Goal: Obtain resource: Obtain resource

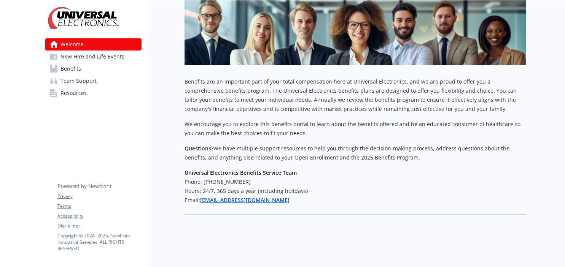
scroll to position [90, 0]
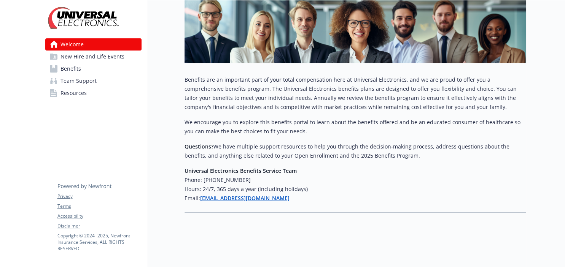
click at [116, 57] on span "New Hire and Life Events" at bounding box center [92, 57] width 64 height 12
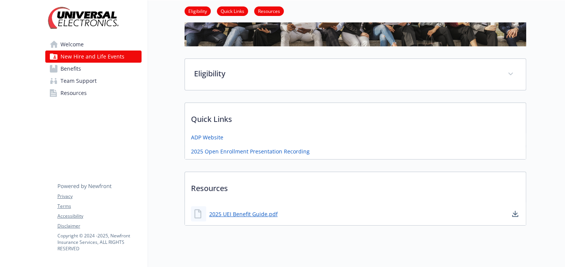
scroll to position [100, 0]
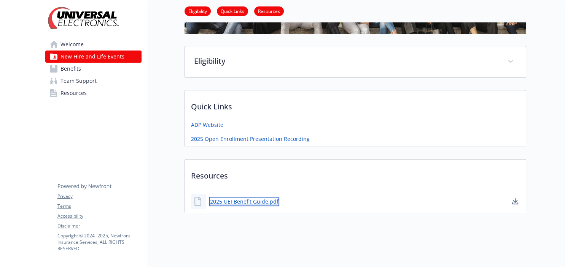
click at [272, 202] on link "2025 UEI Benefit Guide.pdf" at bounding box center [244, 202] width 70 height 10
